Goal: Navigation & Orientation: Find specific page/section

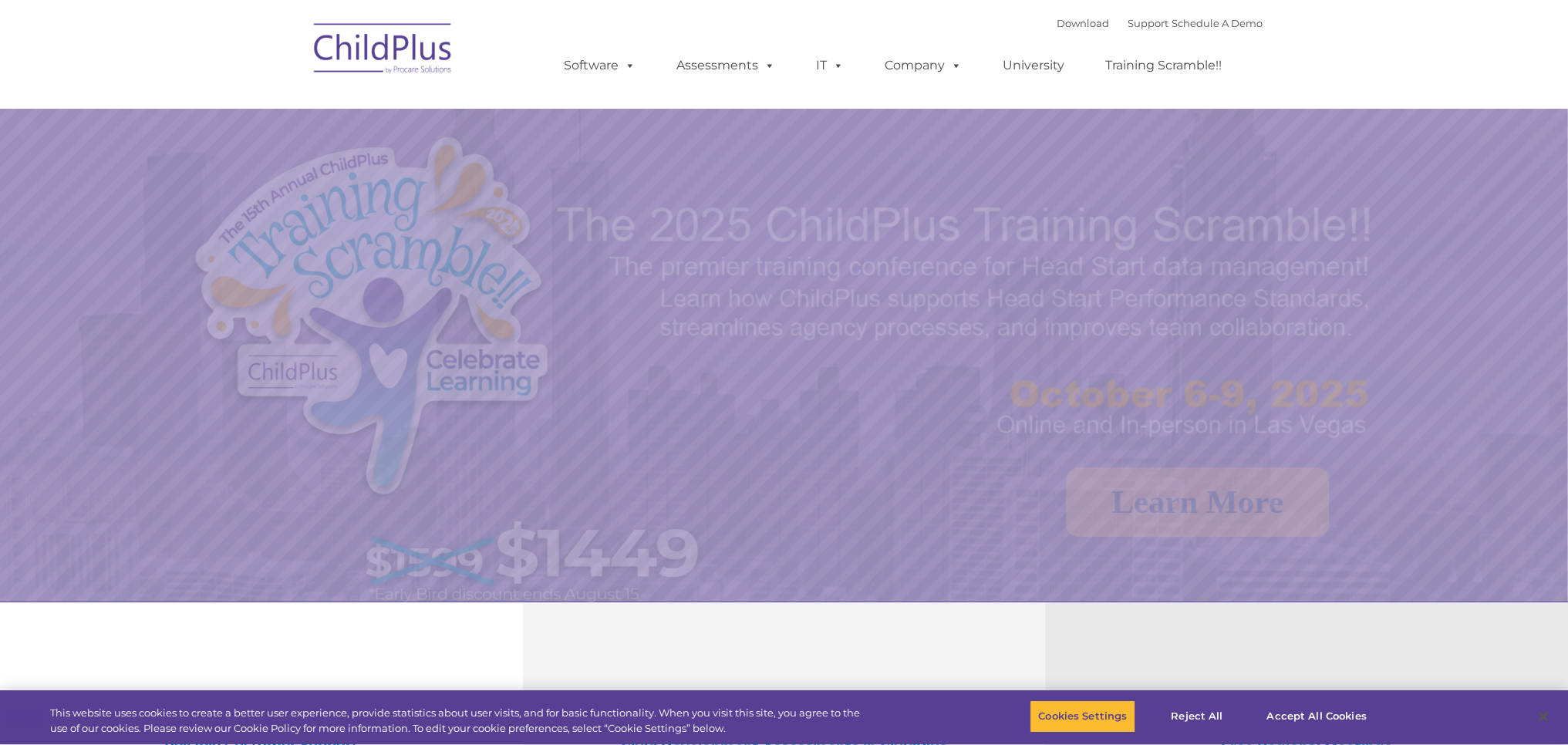
select select "MEDIUM"
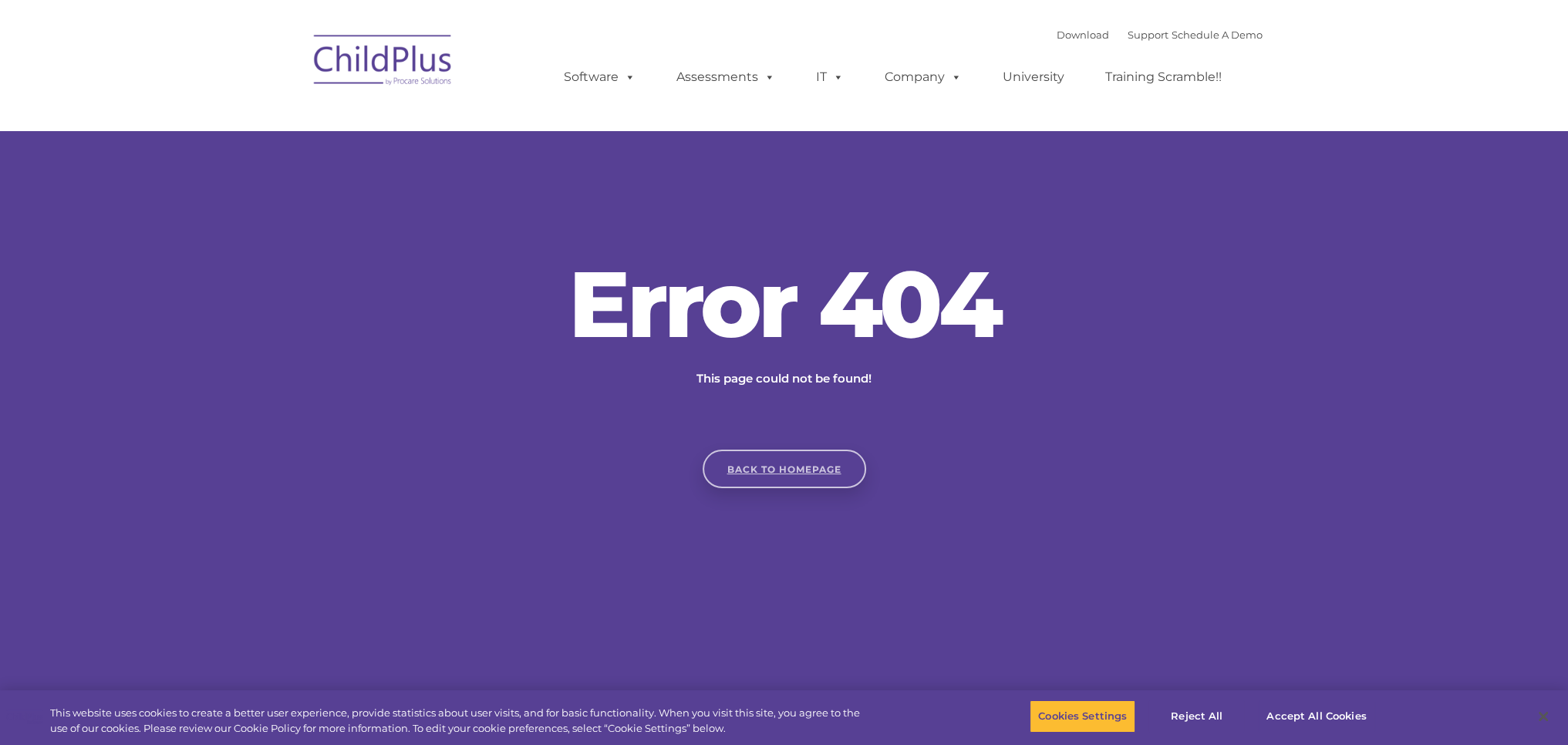
click at [809, 465] on link "Back to homepage" at bounding box center [784, 468] width 163 height 38
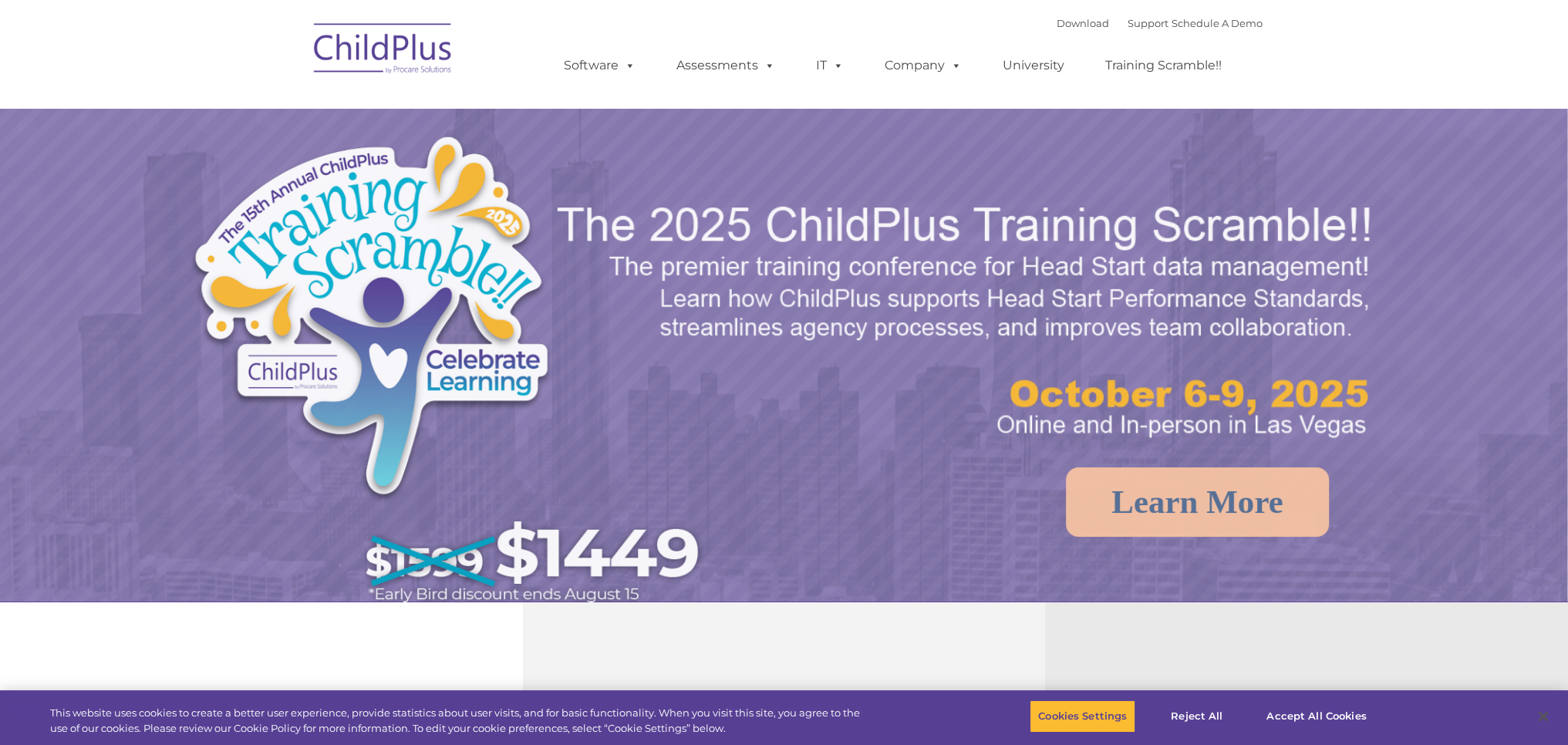
select select "MEDIUM"
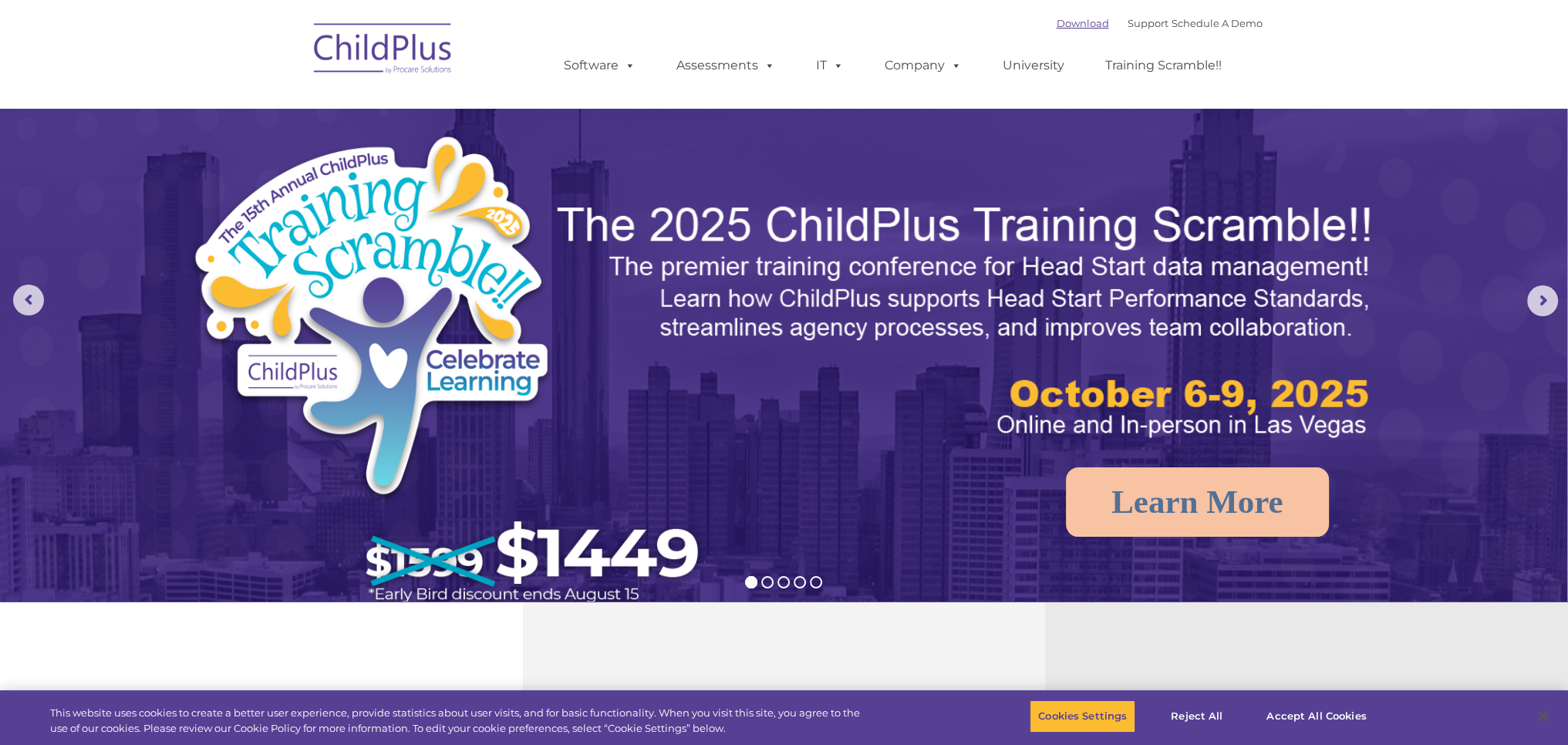
click at [1064, 21] on link "Download" at bounding box center [1083, 22] width 52 height 12
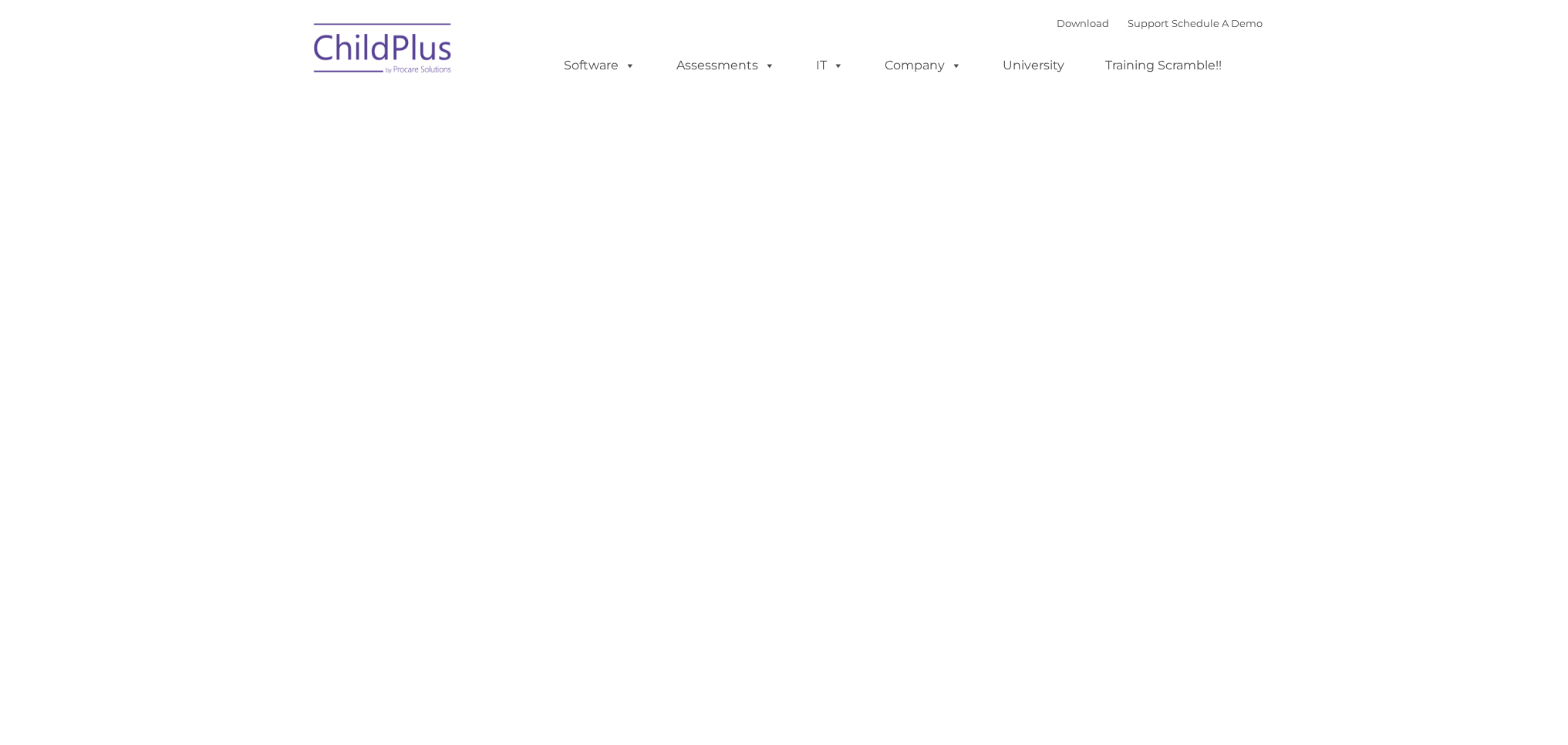
type input ""
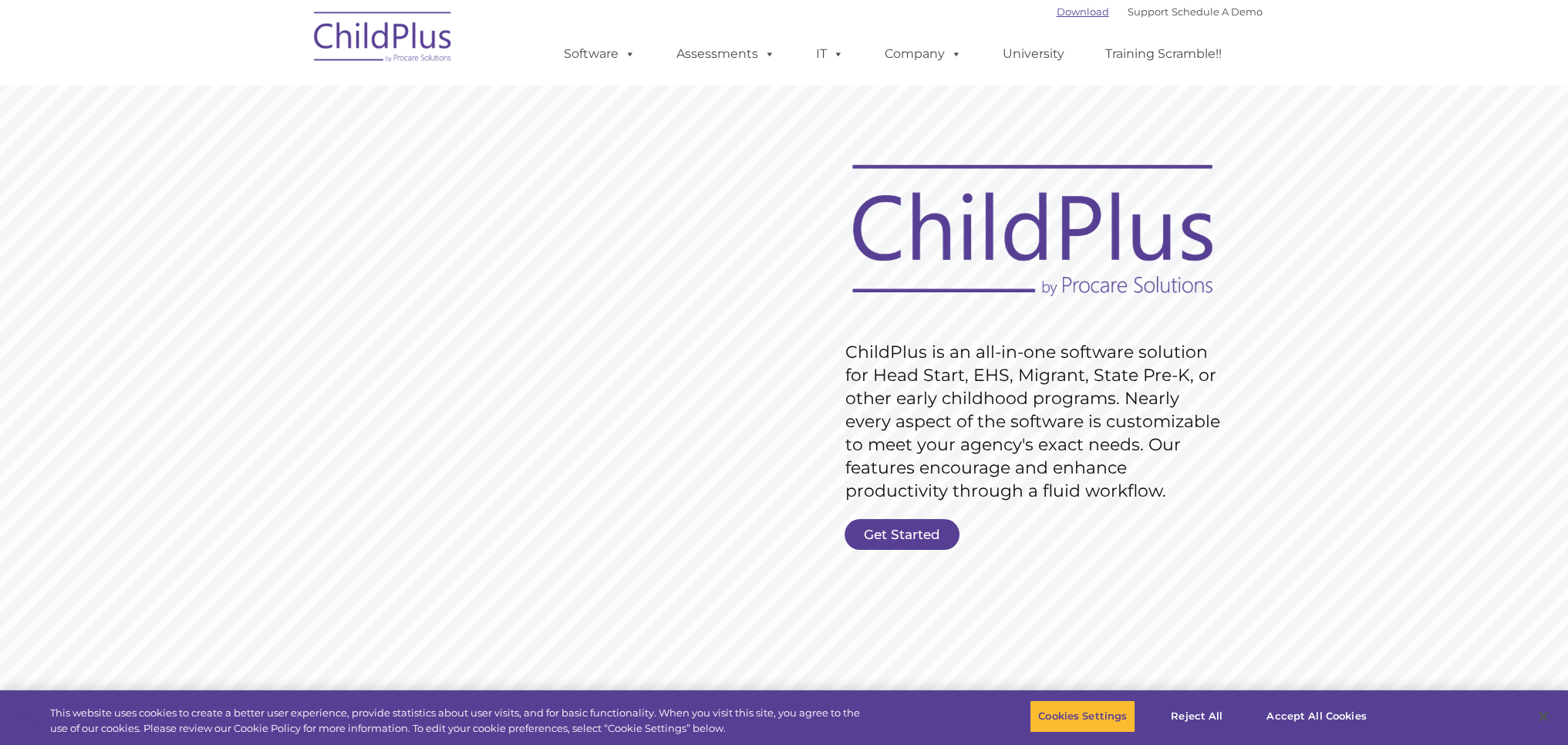
click at [1057, 11] on link "Download" at bounding box center [1083, 11] width 52 height 12
